Goal: Book appointment/travel/reservation

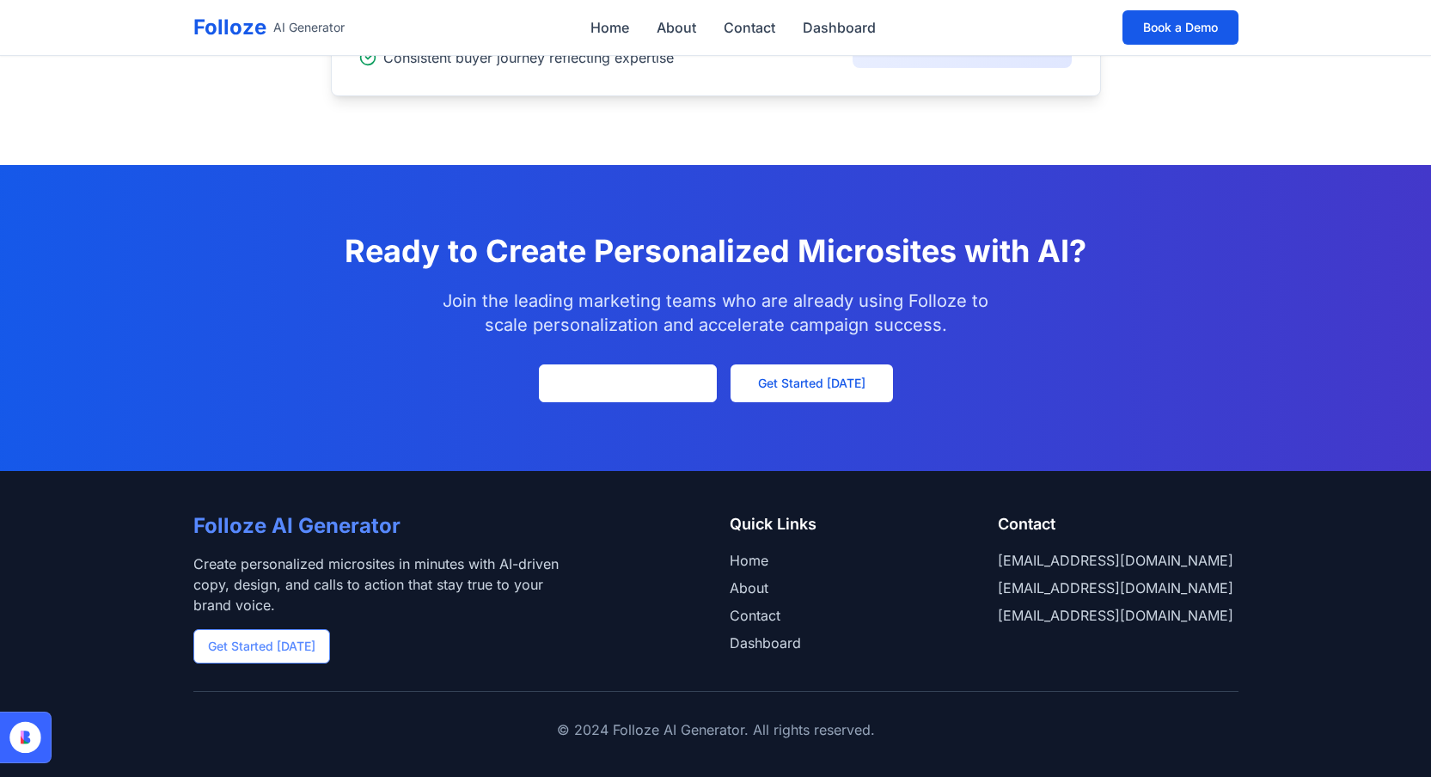
scroll to position [2065, 0]
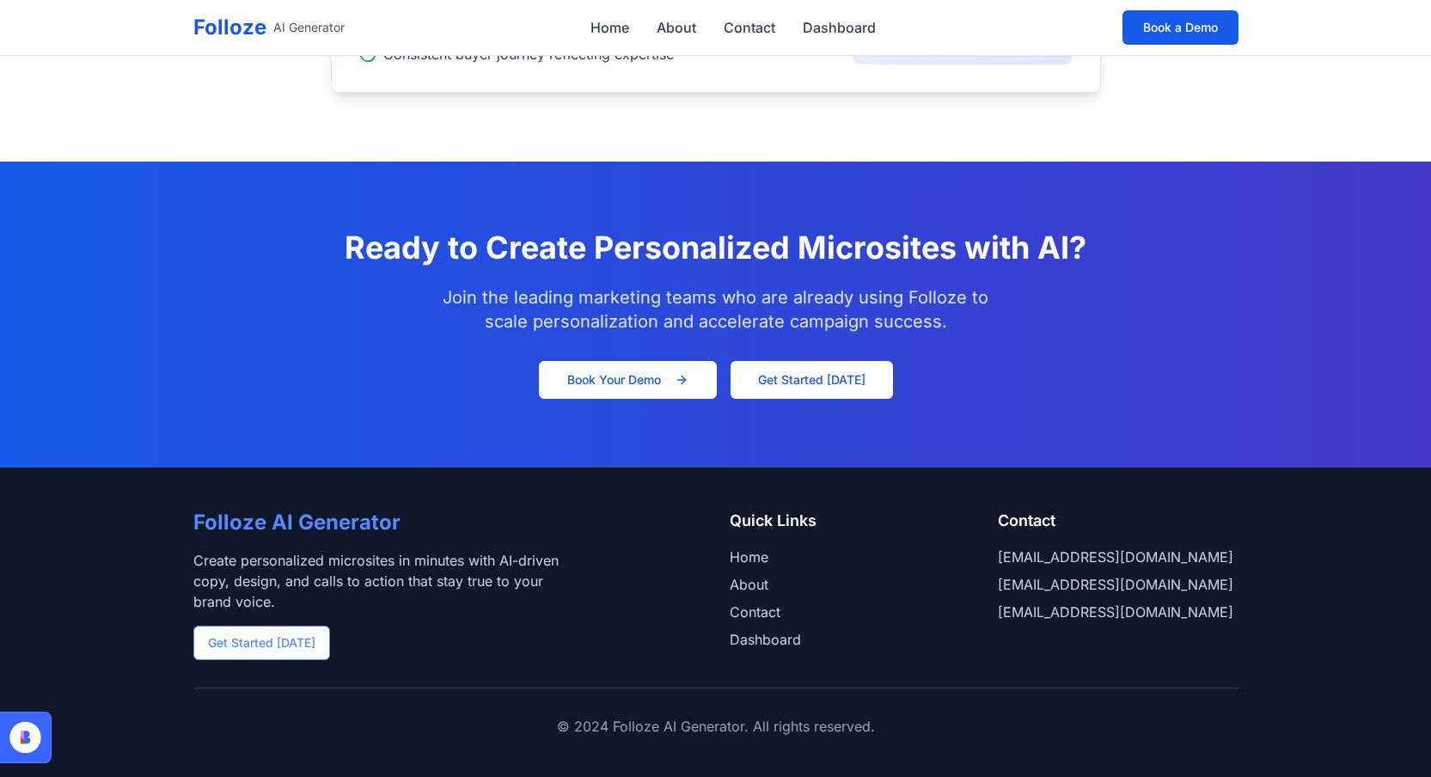
click at [641, 384] on button "Book Your Demo" at bounding box center [628, 380] width 178 height 38
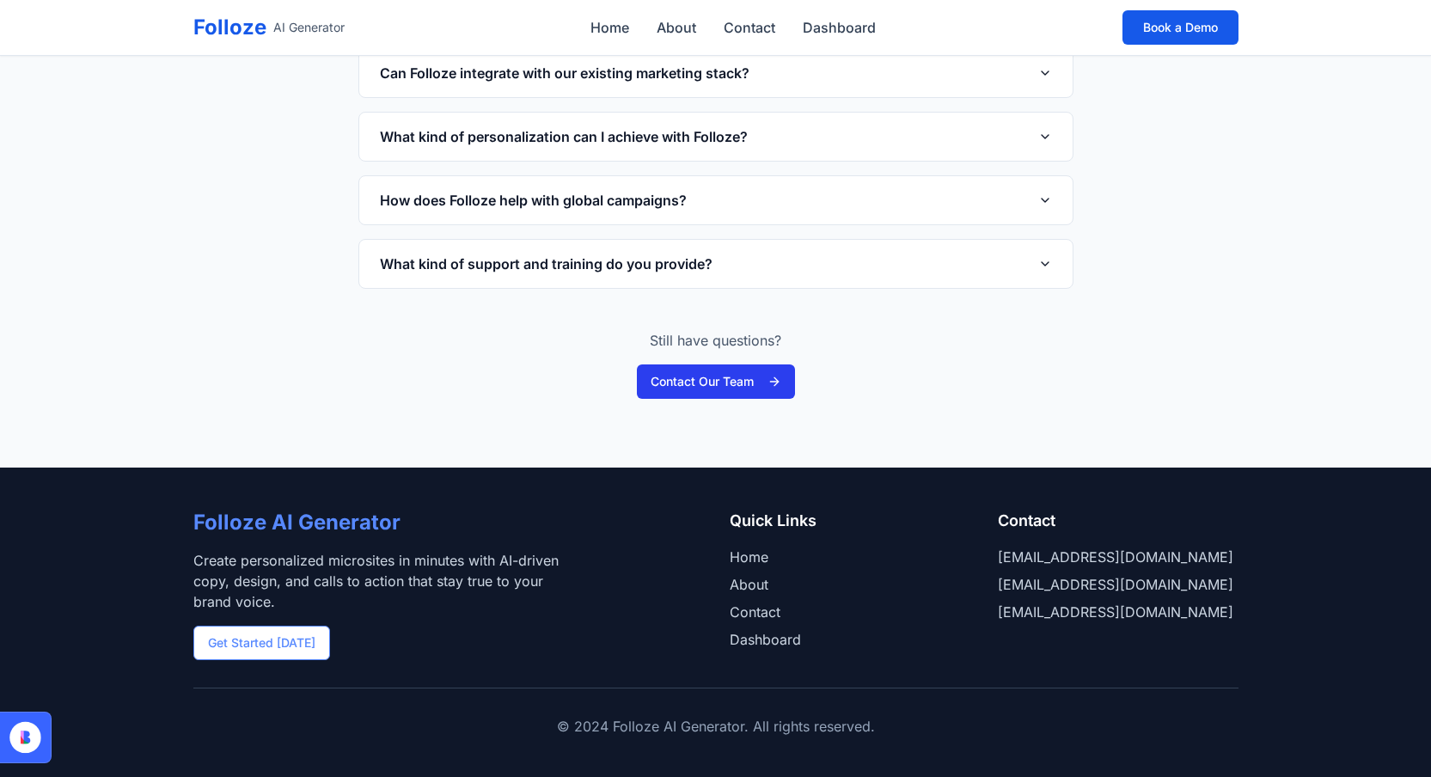
click at [719, 379] on button "Contact Our Team" at bounding box center [716, 381] width 158 height 34
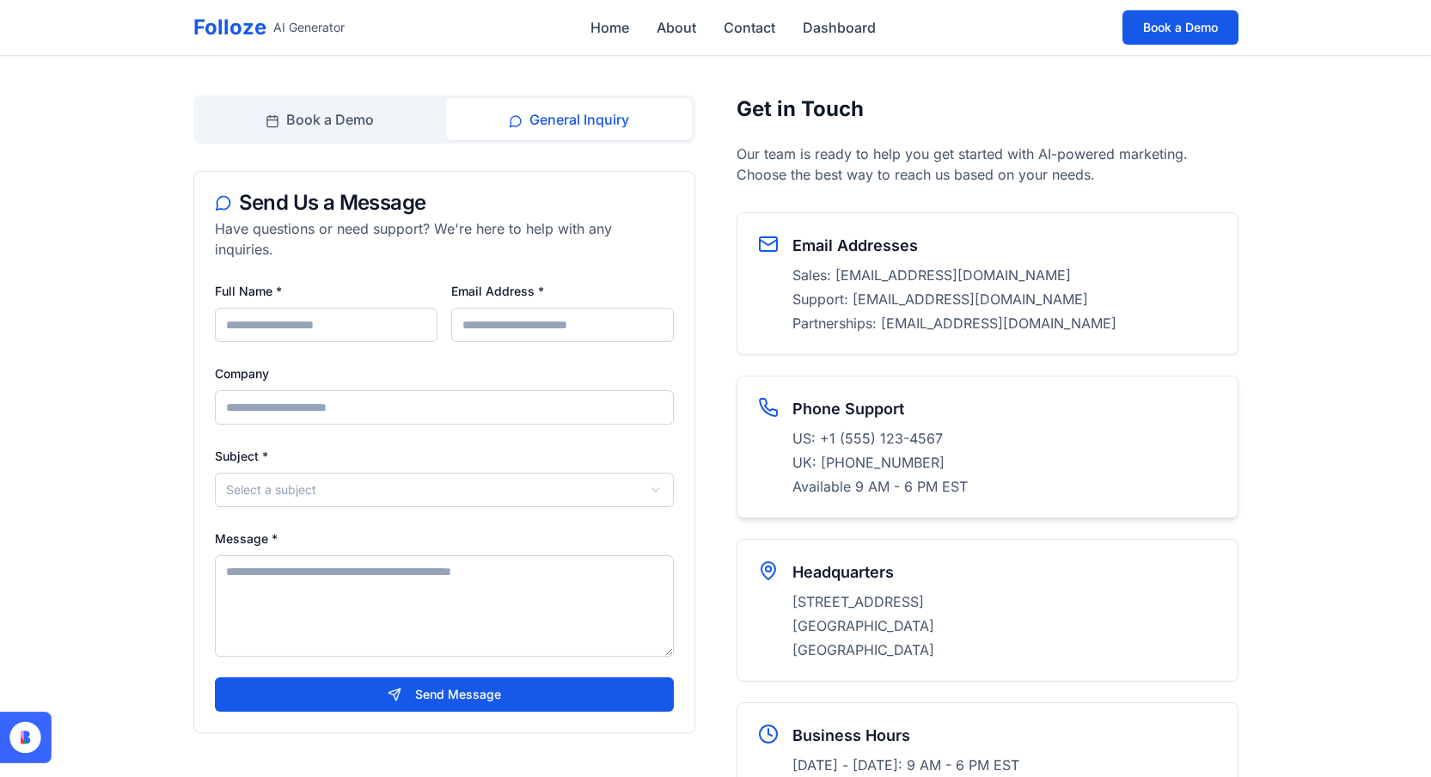
scroll to position [52, 0]
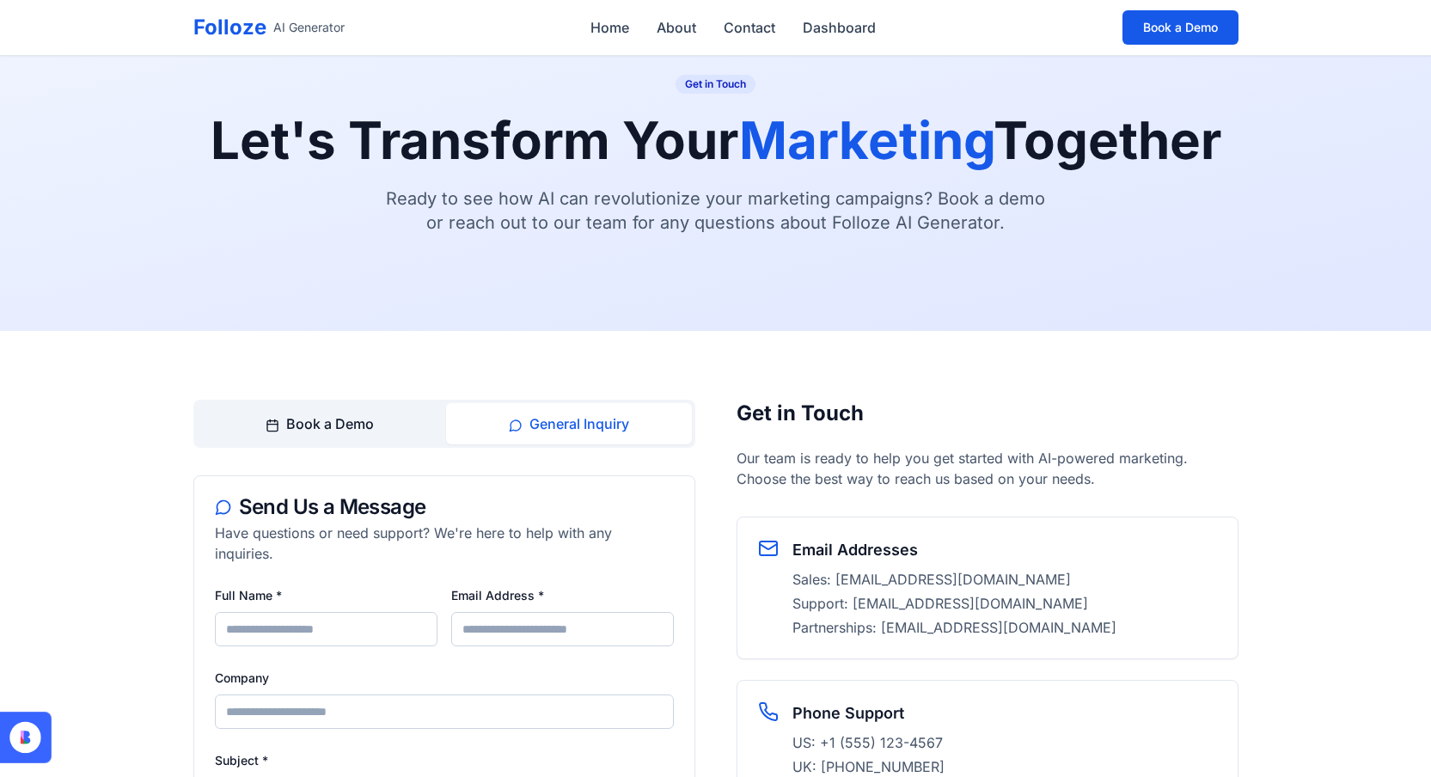
click at [322, 424] on button "Book a Demo" at bounding box center [320, 423] width 246 height 41
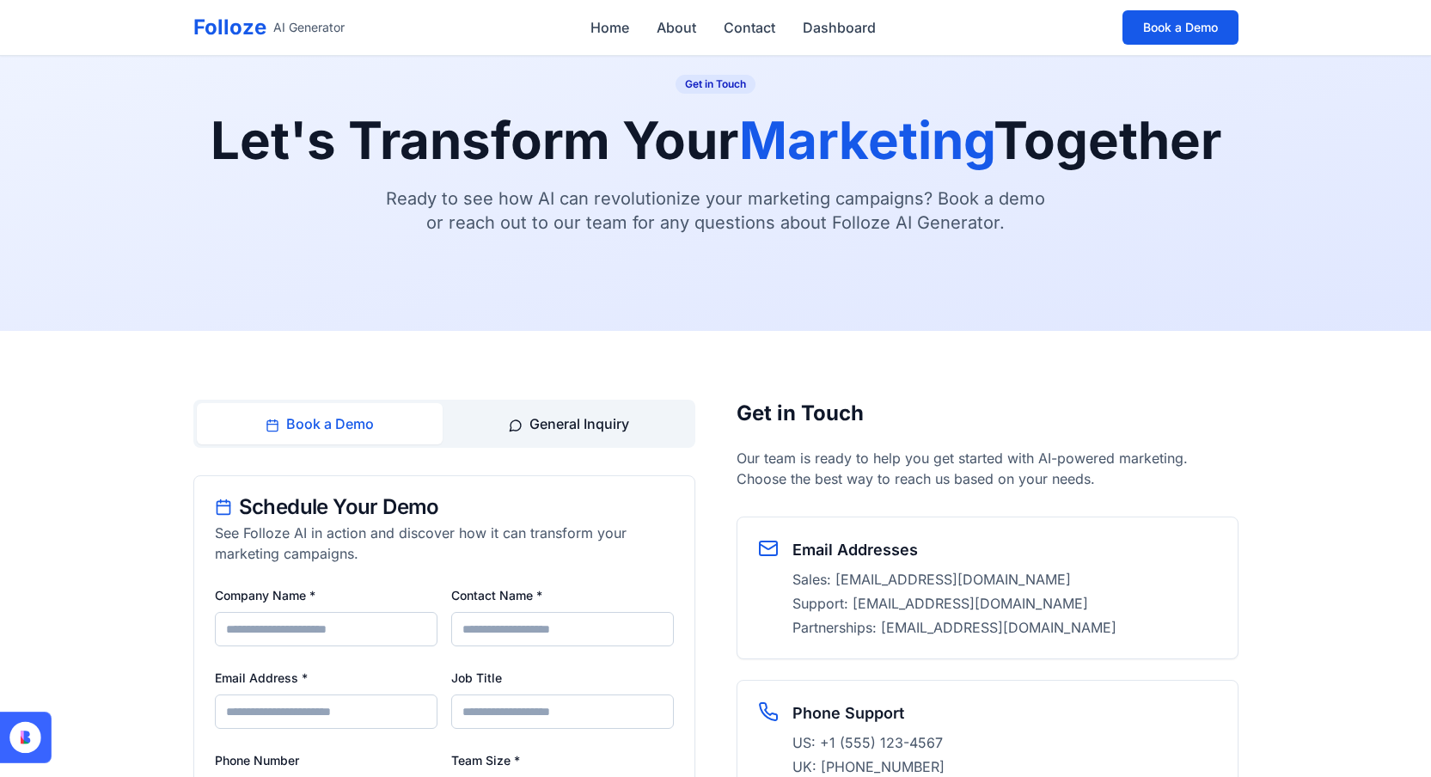
click at [529, 420] on button "General Inquiry" at bounding box center [569, 423] width 246 height 41
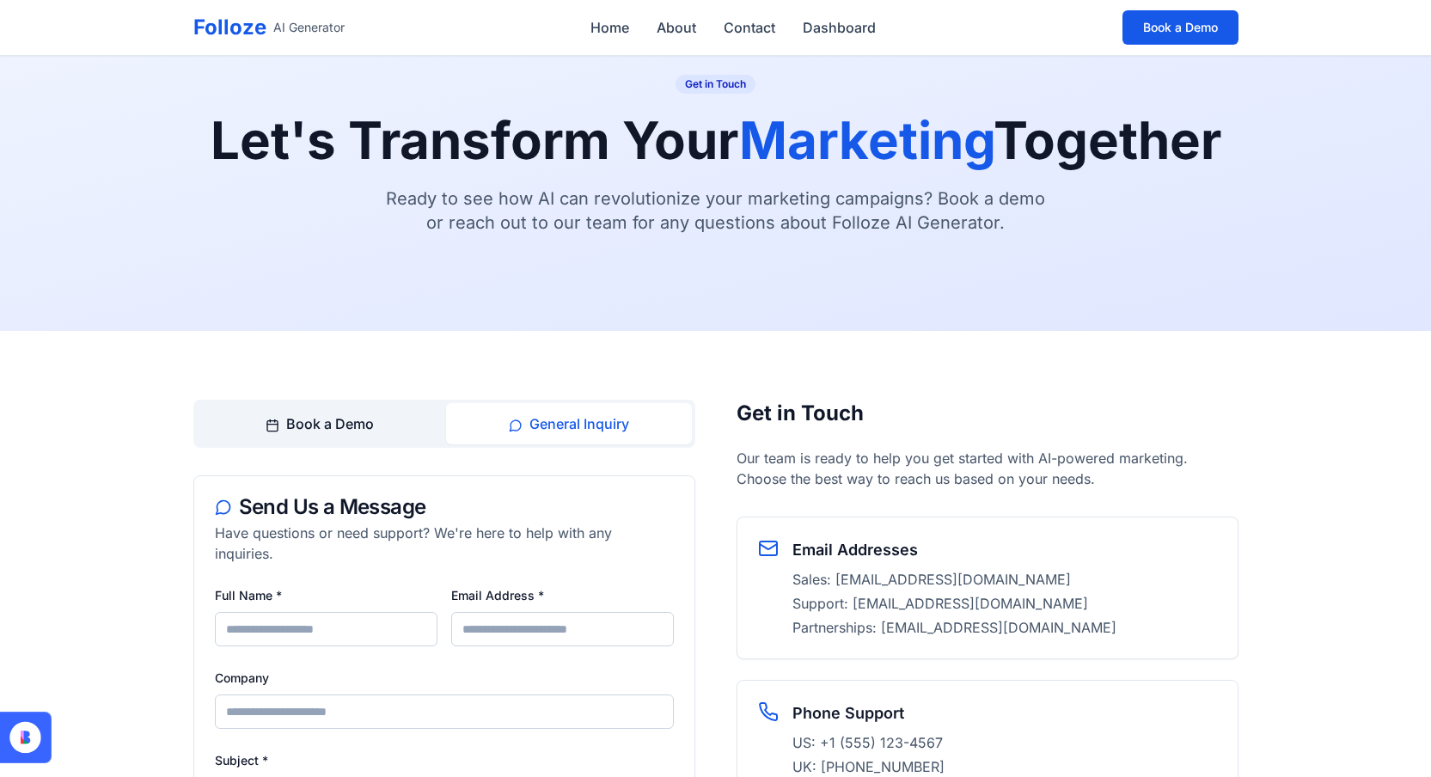
click at [407, 418] on button "Book a Demo" at bounding box center [320, 423] width 246 height 41
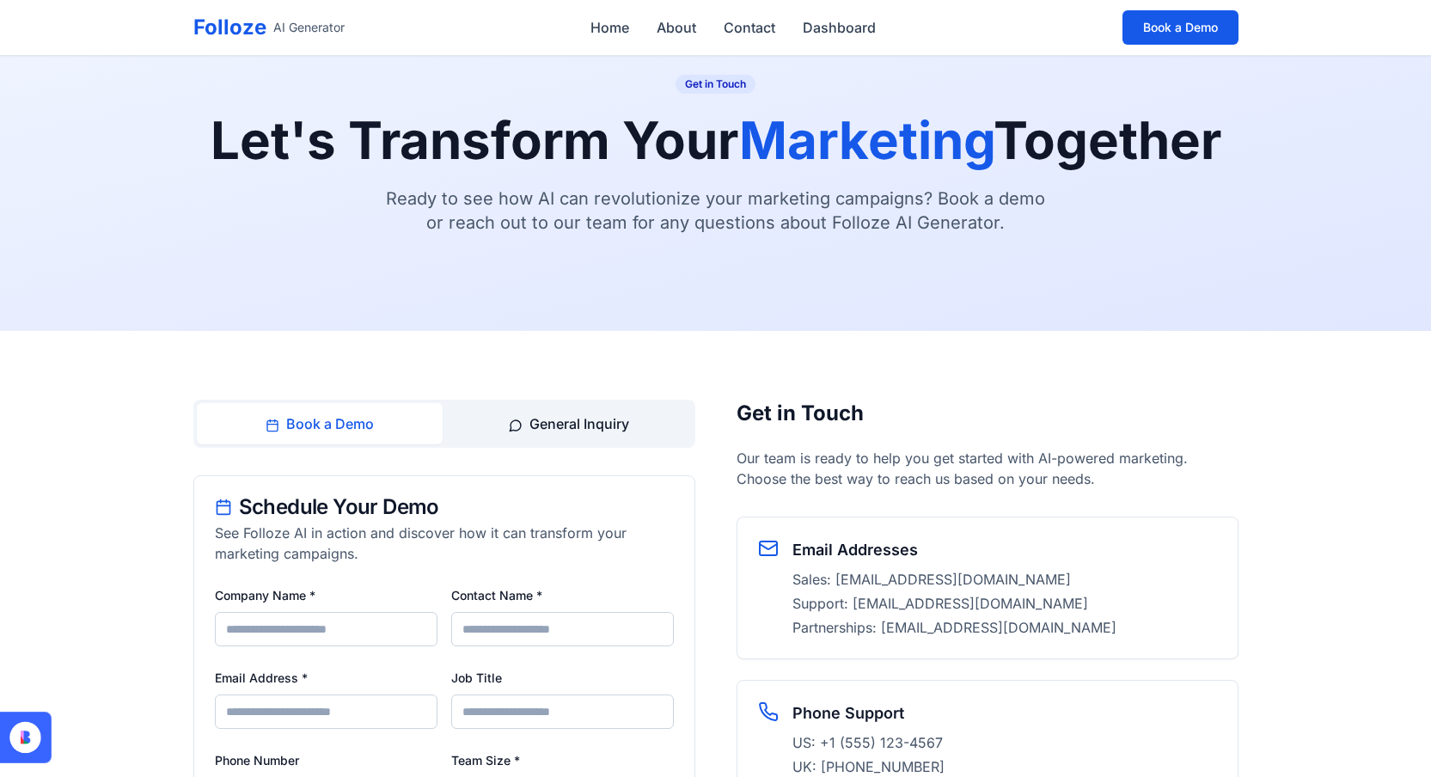
click at [508, 413] on button "General Inquiry" at bounding box center [569, 423] width 246 height 41
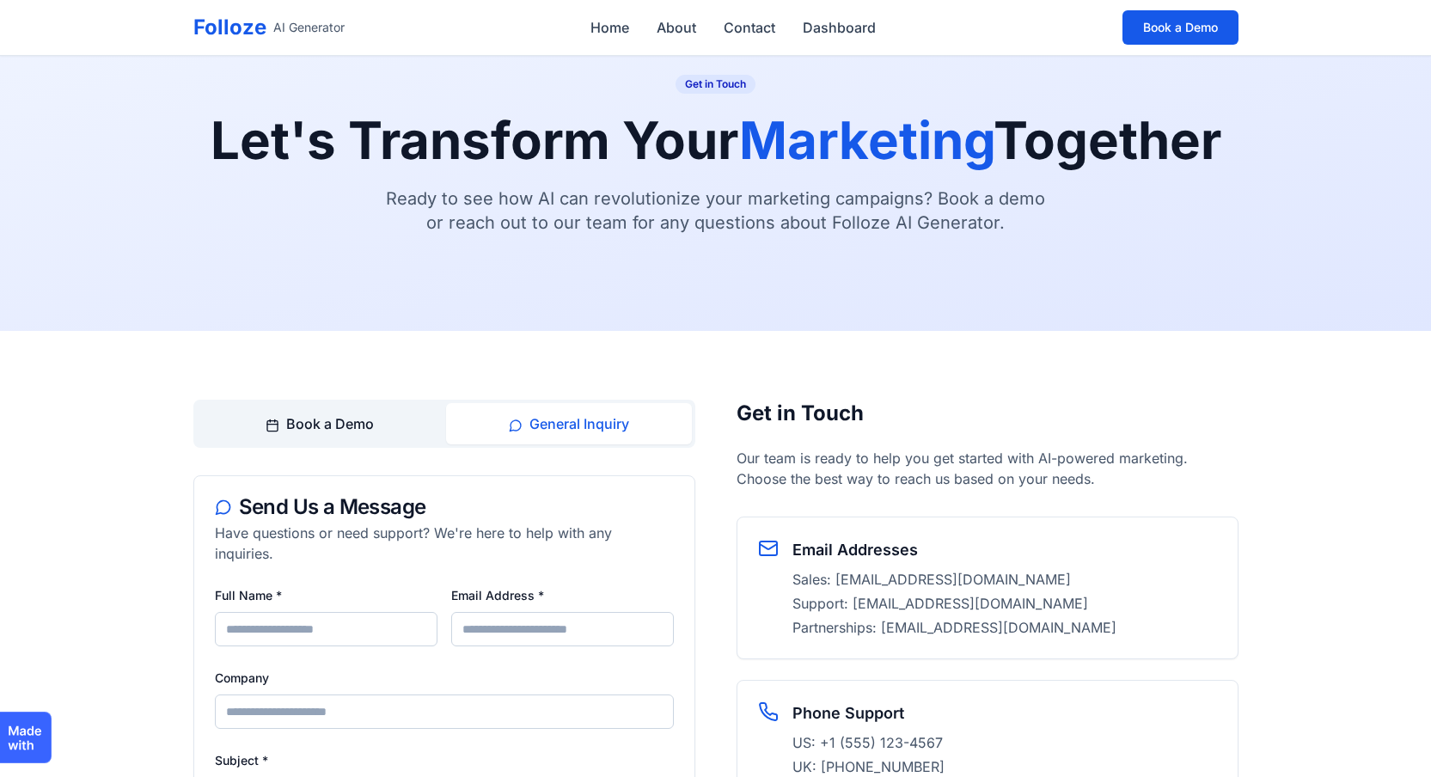
click at [313, 425] on button "Book a Demo" at bounding box center [320, 423] width 246 height 41
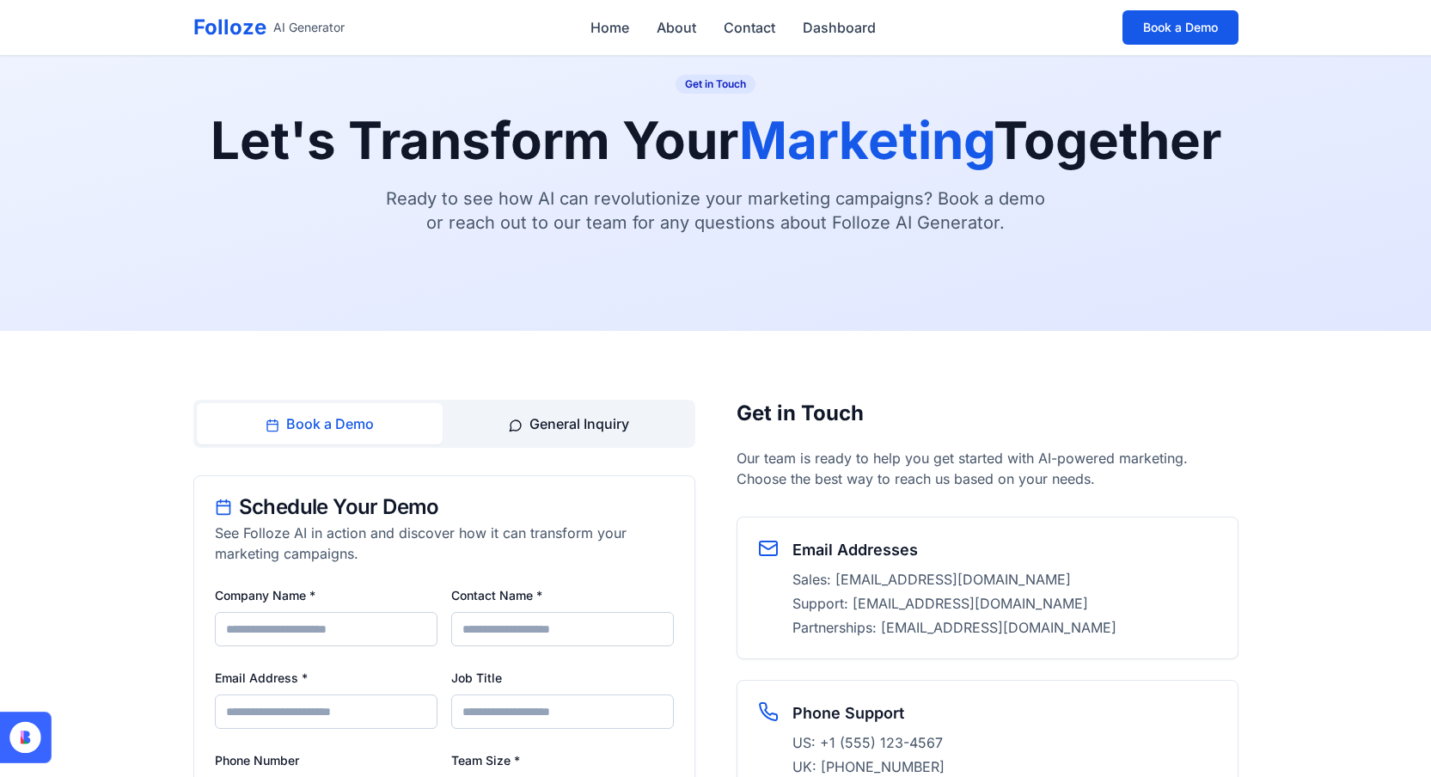
click at [537, 418] on button "General Inquiry" at bounding box center [569, 423] width 246 height 41
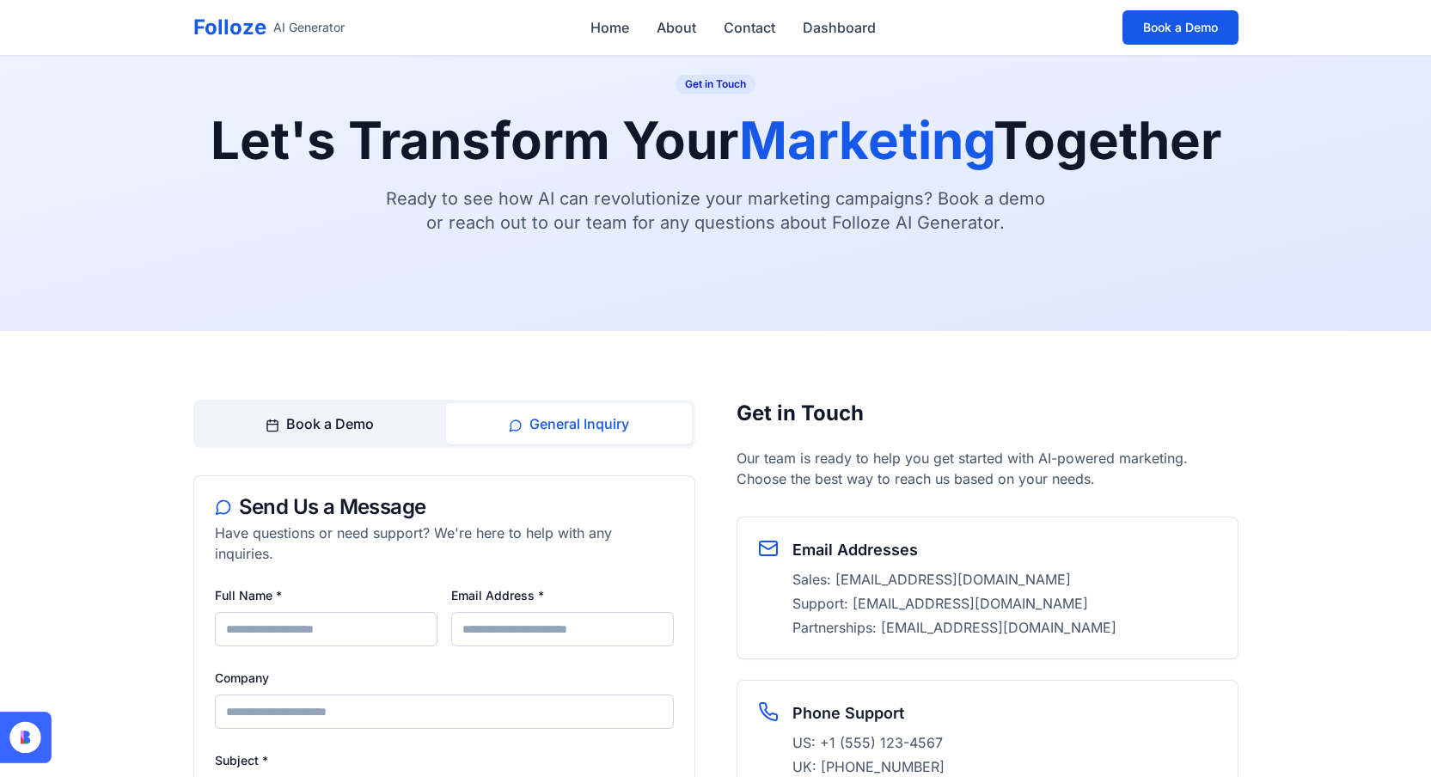
click at [341, 419] on button "Book a Demo" at bounding box center [320, 423] width 246 height 41
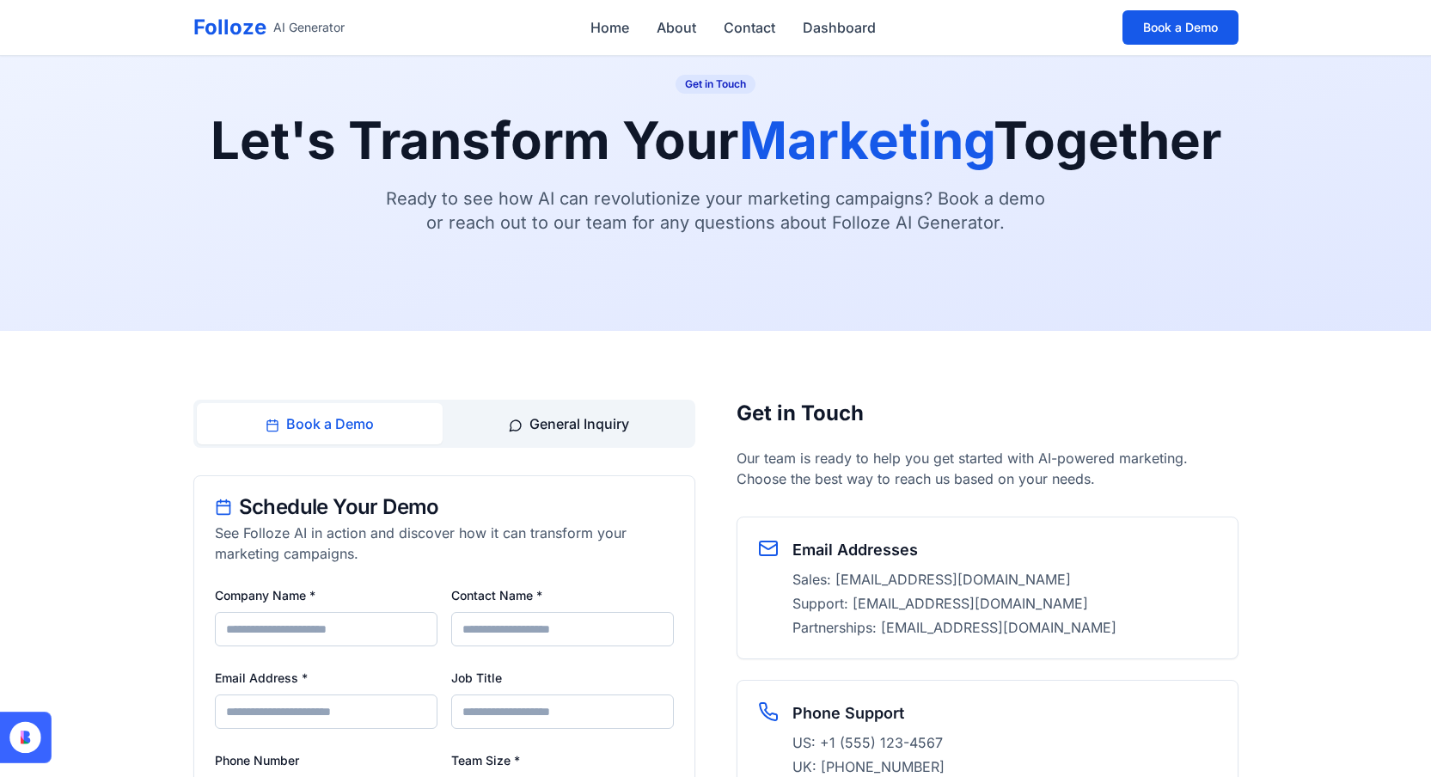
click at [541, 418] on button "General Inquiry" at bounding box center [569, 423] width 246 height 41
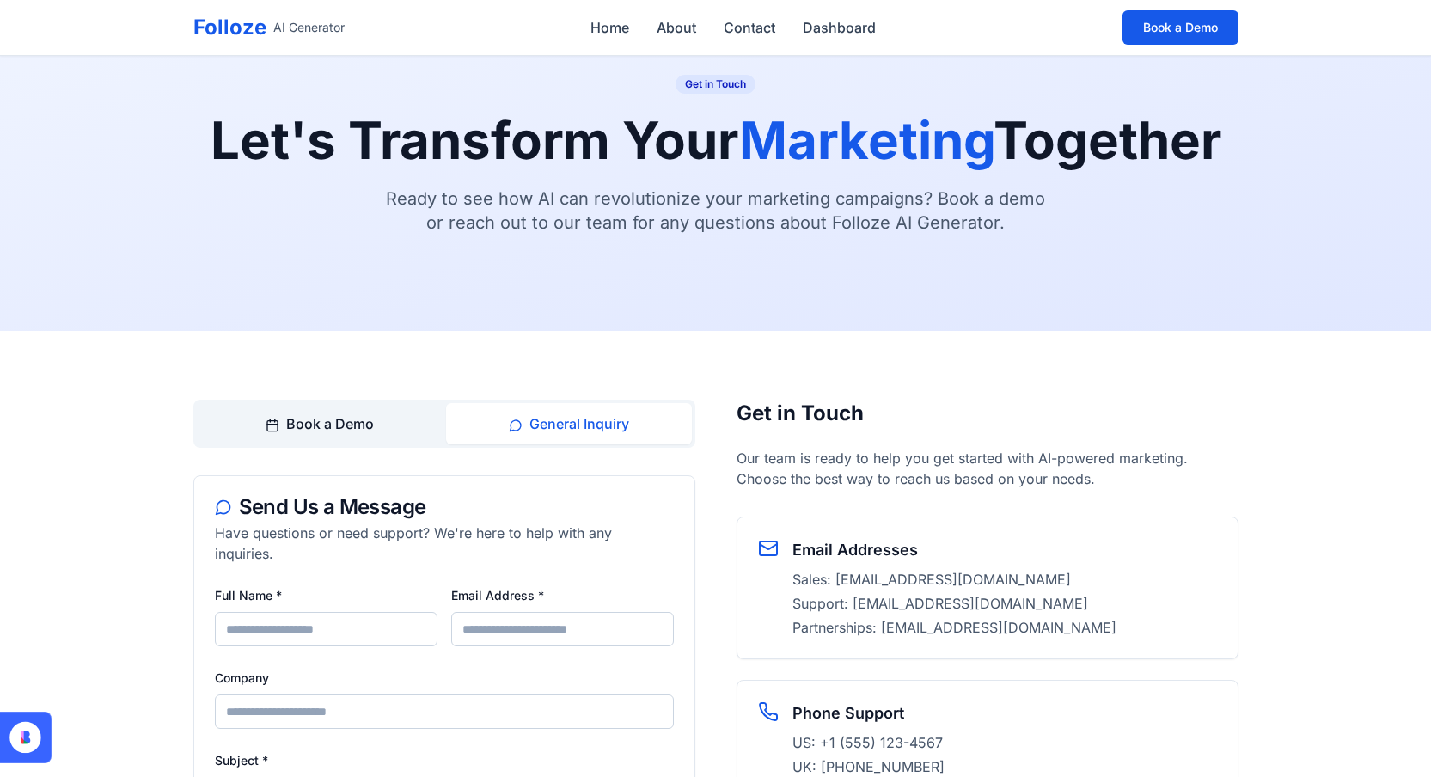
click at [321, 422] on button "Book a Demo" at bounding box center [320, 423] width 246 height 41
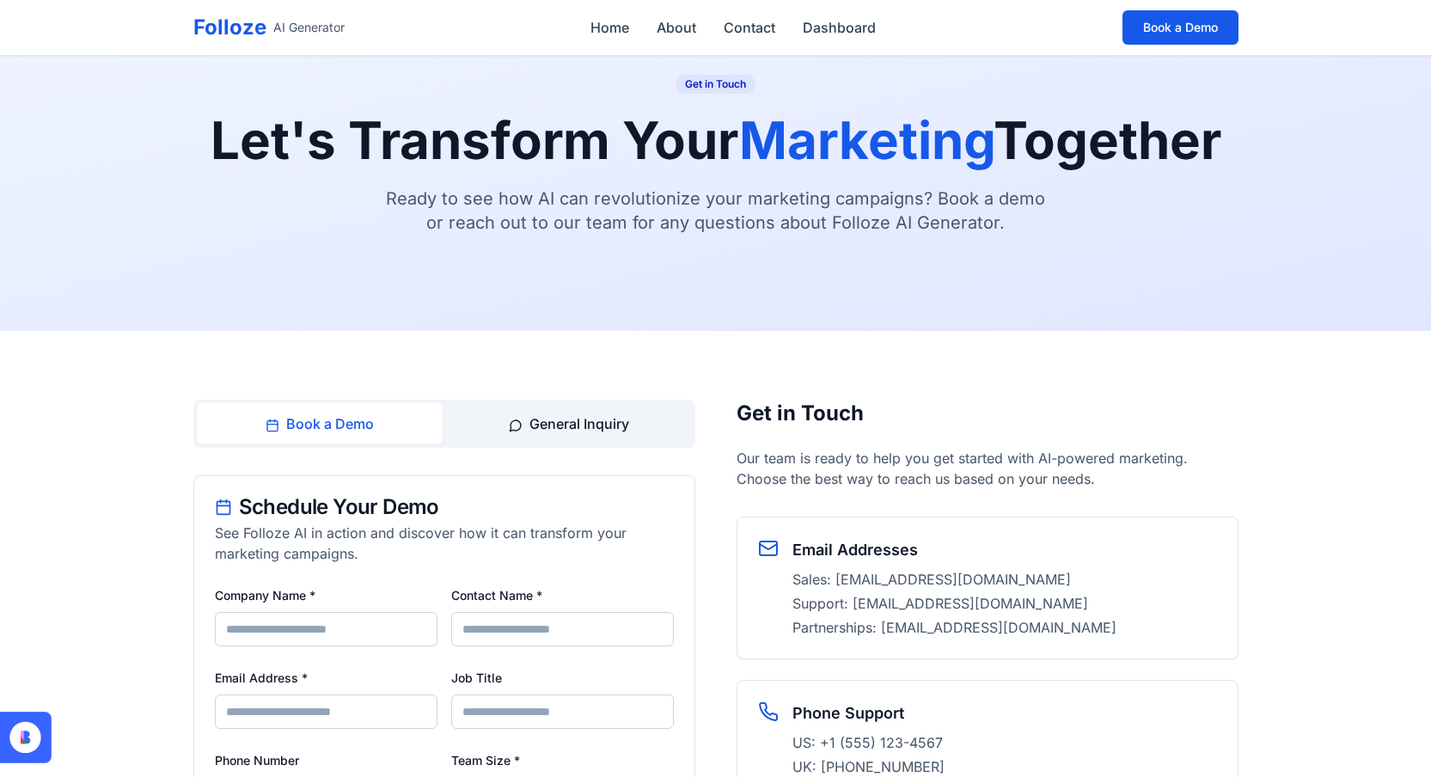
click at [550, 423] on button "General Inquiry" at bounding box center [569, 423] width 246 height 41
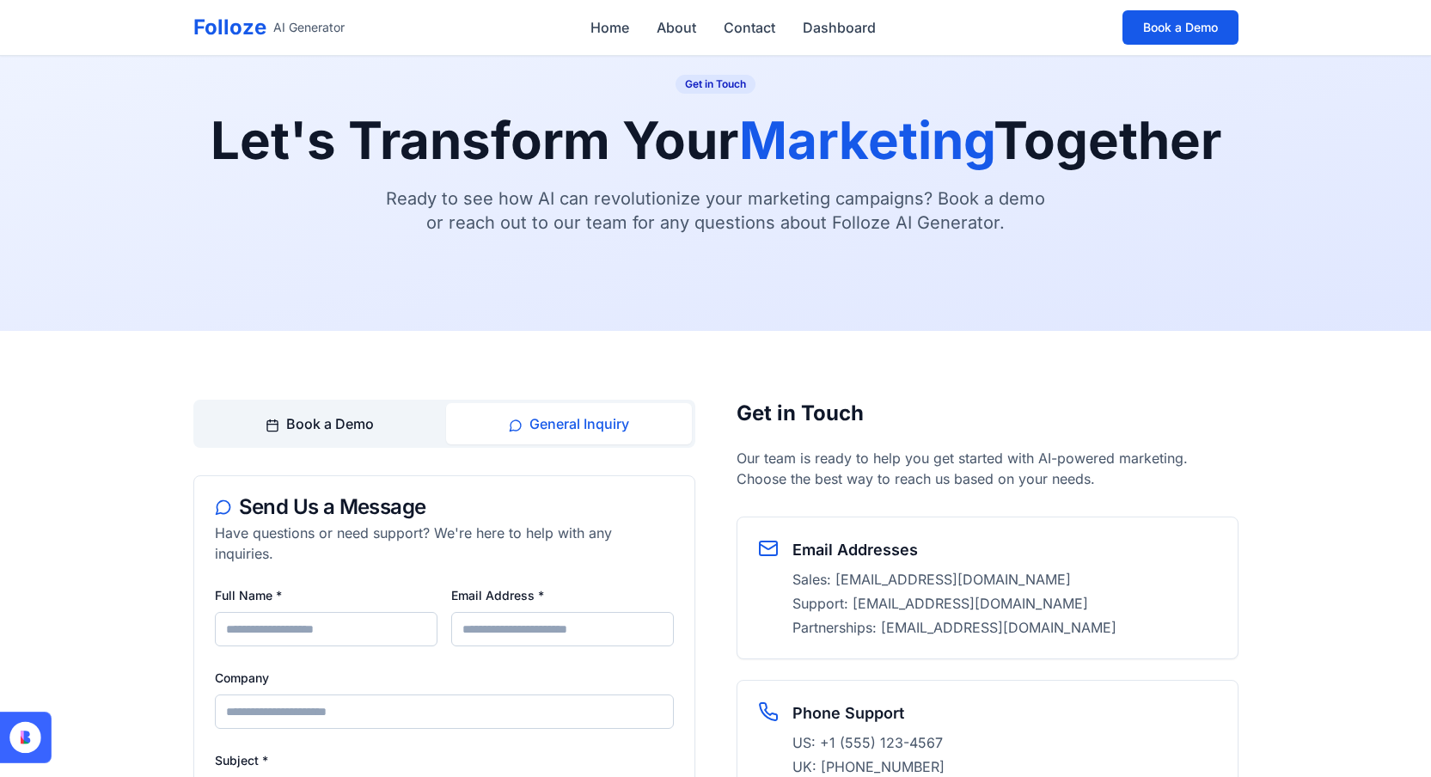
click at [351, 419] on button "Book a Demo" at bounding box center [320, 423] width 246 height 41
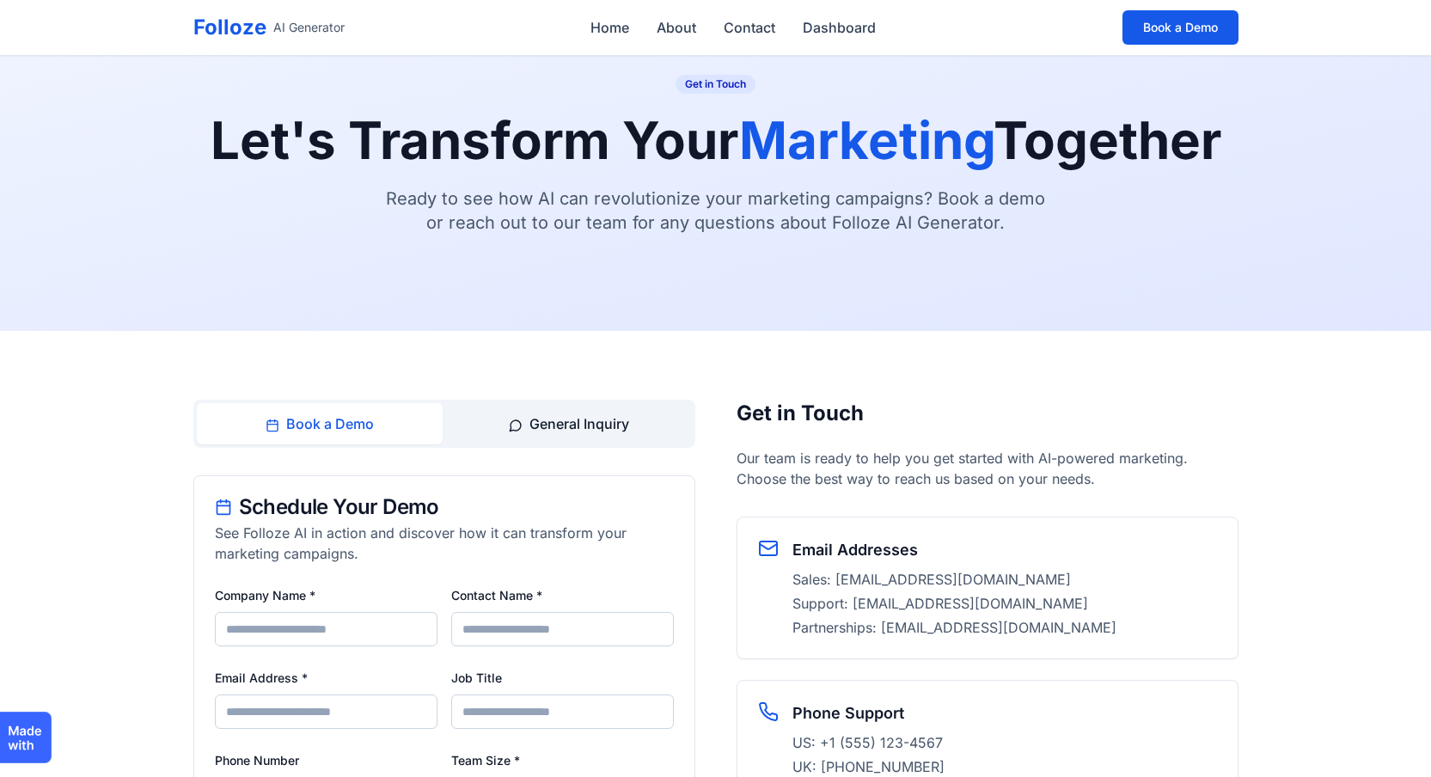
click at [579, 426] on button "General Inquiry" at bounding box center [569, 423] width 246 height 41
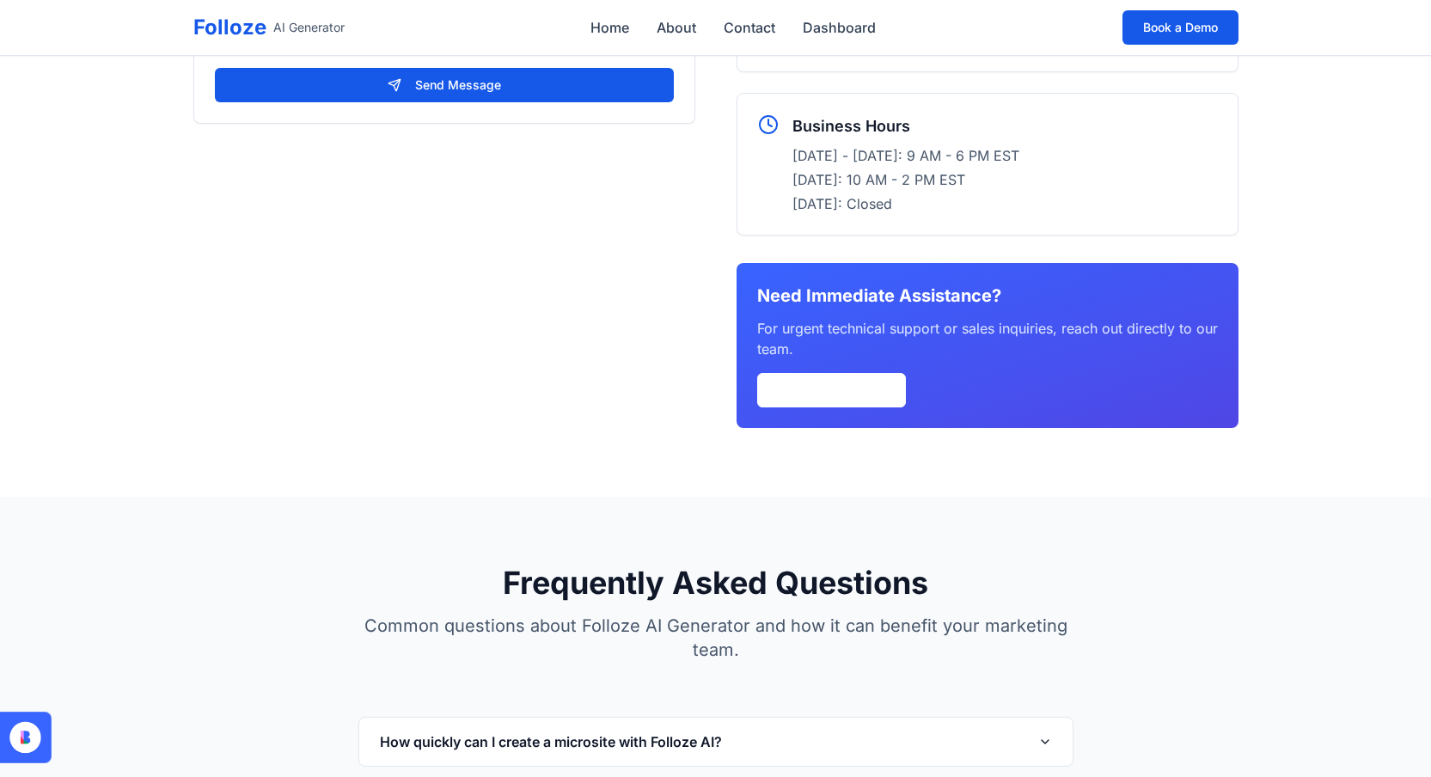
scroll to position [226, 0]
